Goal: Task Accomplishment & Management: Complete application form

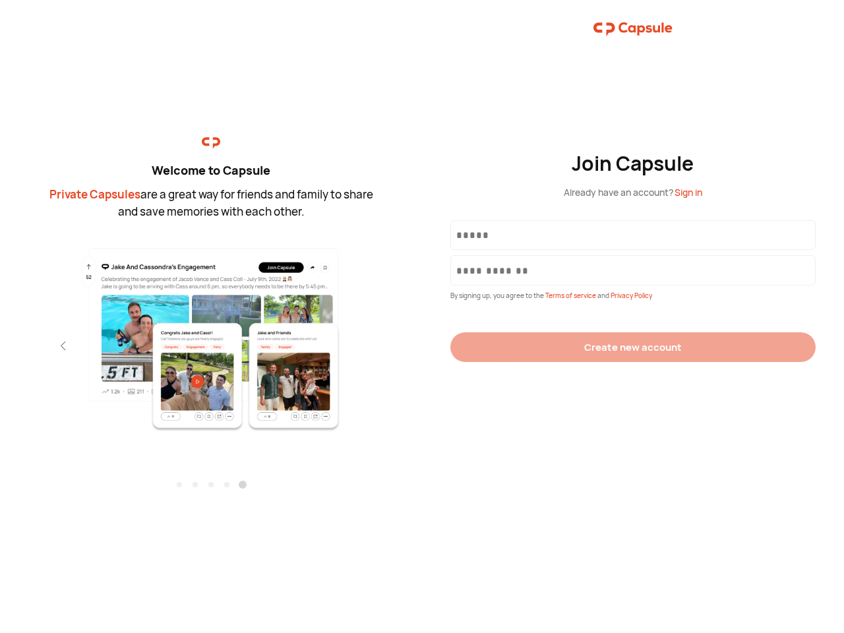
click at [422, 317] on div "Join Capsule Already have an account? Sign in By signing up, you agree to the T…" at bounding box center [633, 316] width 422 height 633
click at [211, 334] on img at bounding box center [211, 339] width 288 height 186
click at [0, 346] on div "Welcome to Capsule Private Capsules are a great way for friends and family to s…" at bounding box center [211, 316] width 422 height 633
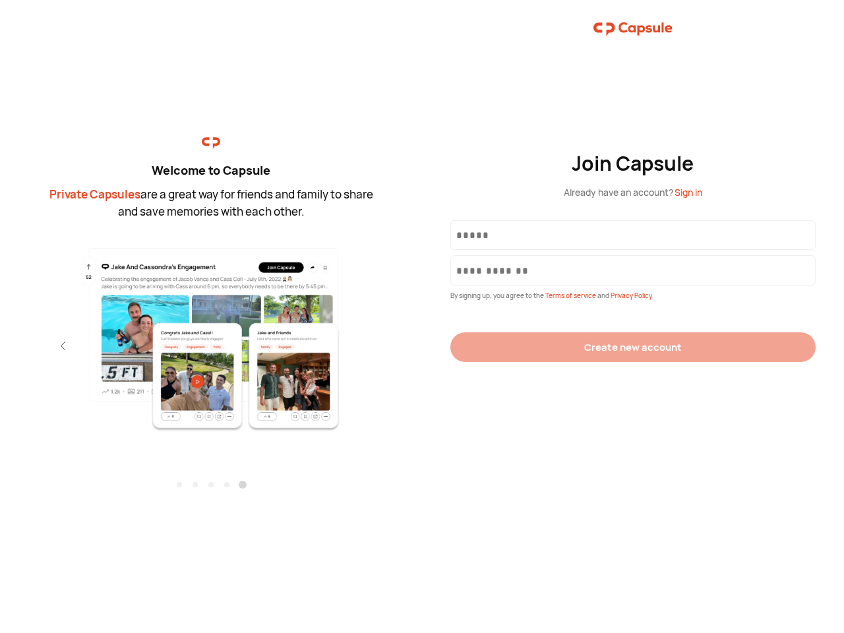
click at [0, 346] on div "Welcome to Capsule Private Capsules are a great way for friends and family to s…" at bounding box center [211, 316] width 422 height 633
click at [40, 346] on div "Welcome to Capsule Private Capsules are a great way for friends and family to s…" at bounding box center [211, 316] width 422 height 633
